Goal: Information Seeking & Learning: Find specific fact

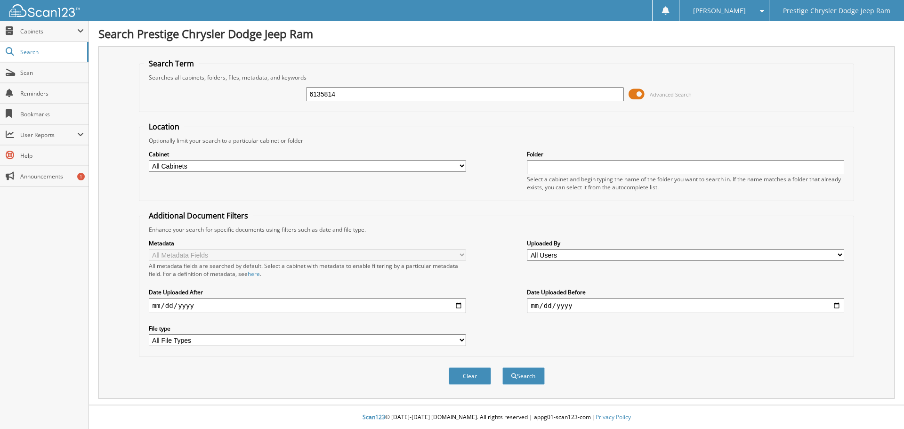
type input "6135814"
click at [502, 367] on button "Search" at bounding box center [523, 375] width 42 height 17
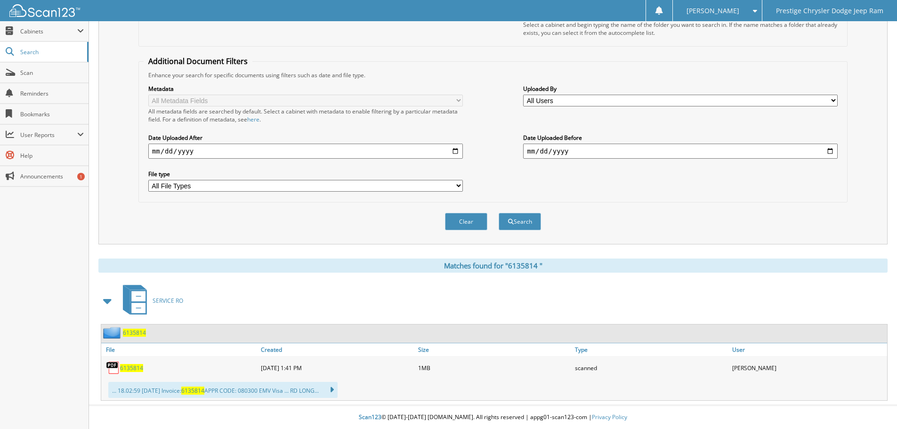
scroll to position [155, 0]
click at [131, 370] on span "6 1 3 5 8 1 4" at bounding box center [131, 368] width 23 height 8
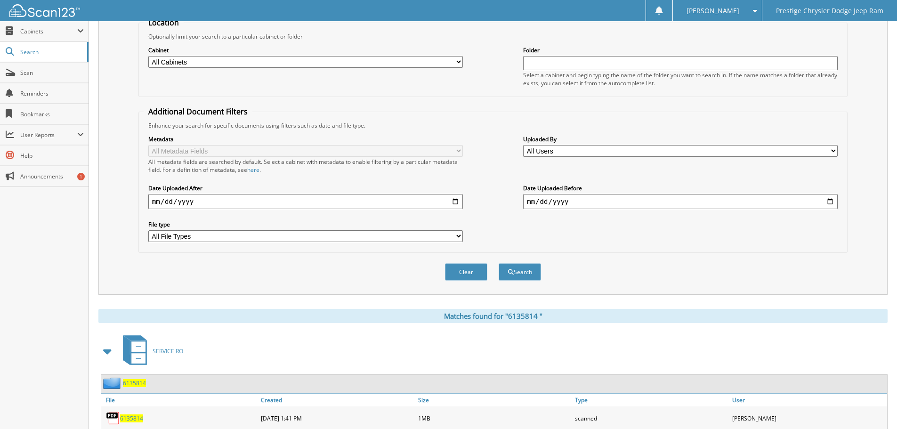
scroll to position [14, 0]
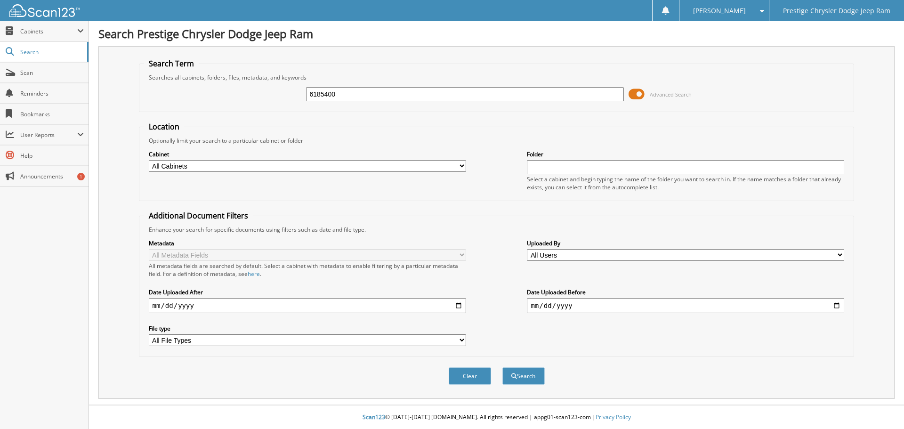
type input "6185400"
click at [502, 367] on button "Search" at bounding box center [523, 375] width 42 height 17
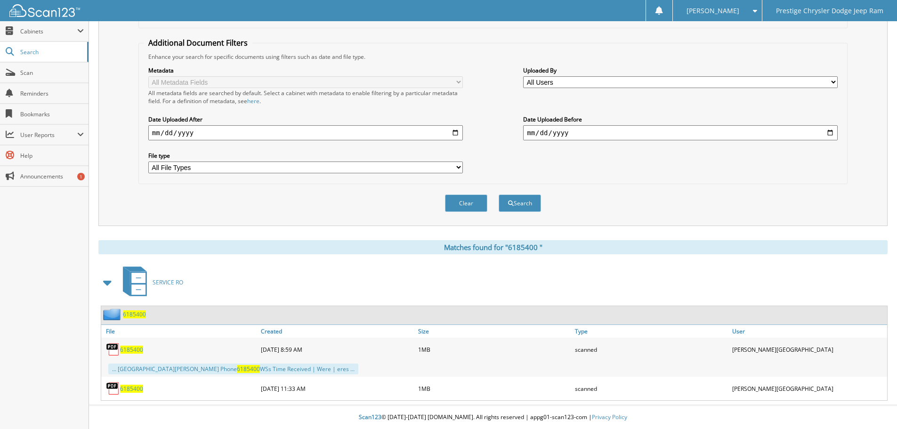
click at [127, 347] on span "6 1 8 5 4 0 0" at bounding box center [131, 349] width 23 height 8
